Goal: Transaction & Acquisition: Purchase product/service

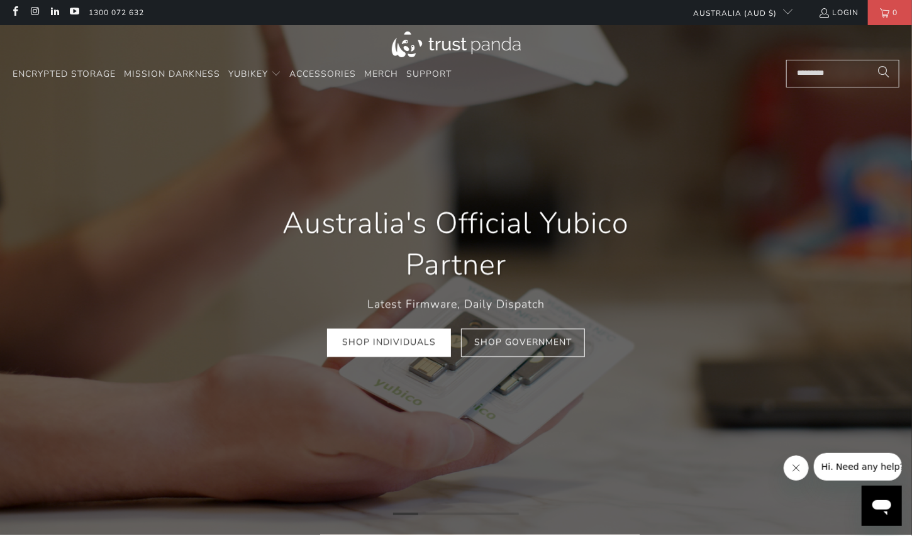
click at [538, 337] on link "Shop Government" at bounding box center [523, 343] width 124 height 28
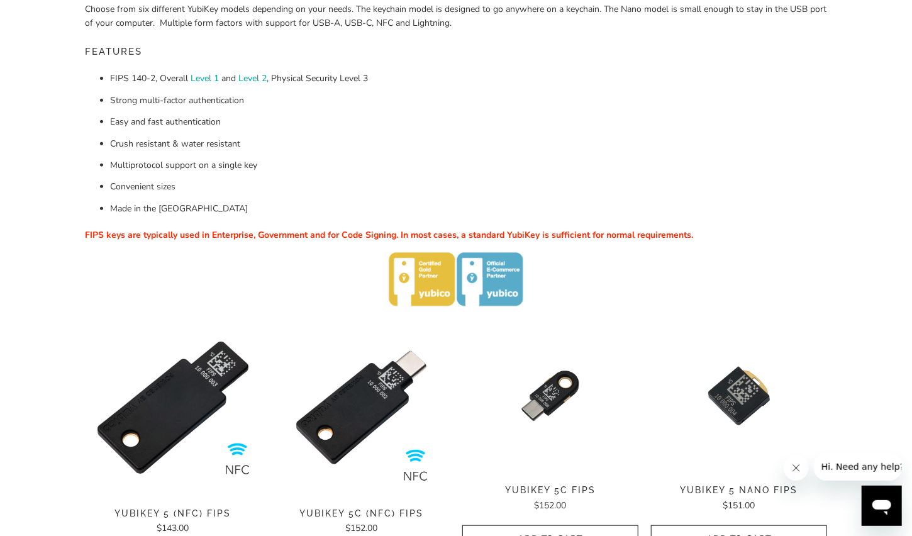
scroll to position [394, 0]
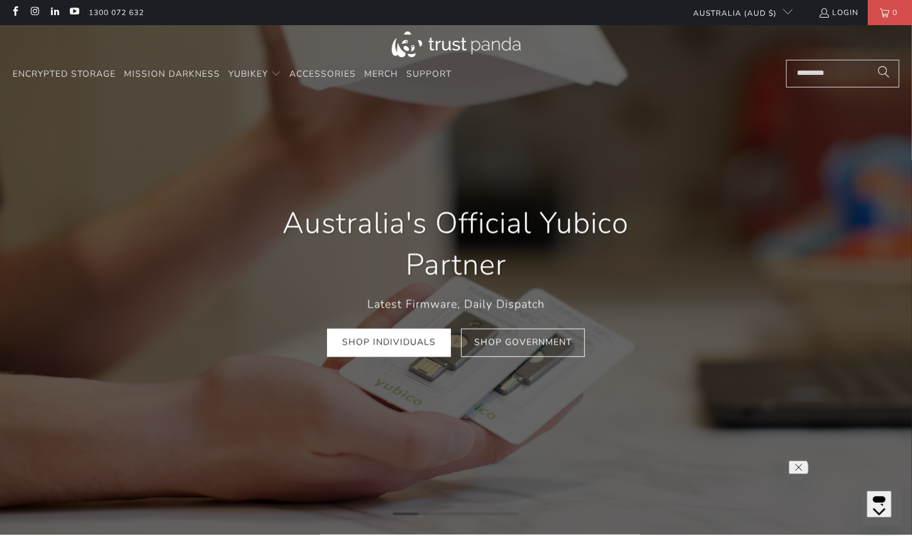
scroll to position [0, 50]
